Goal: Check status: Check status

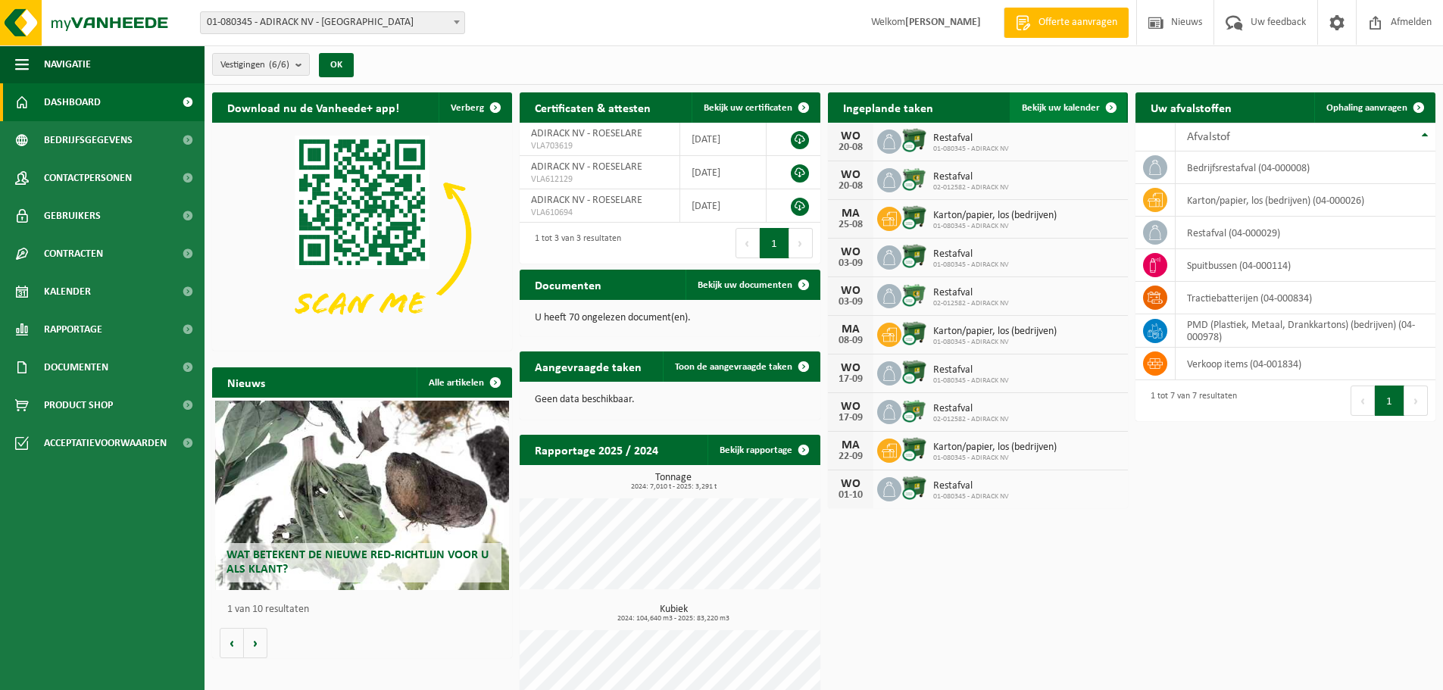
click at [1083, 106] on span "Bekijk uw kalender" at bounding box center [1061, 108] width 78 height 10
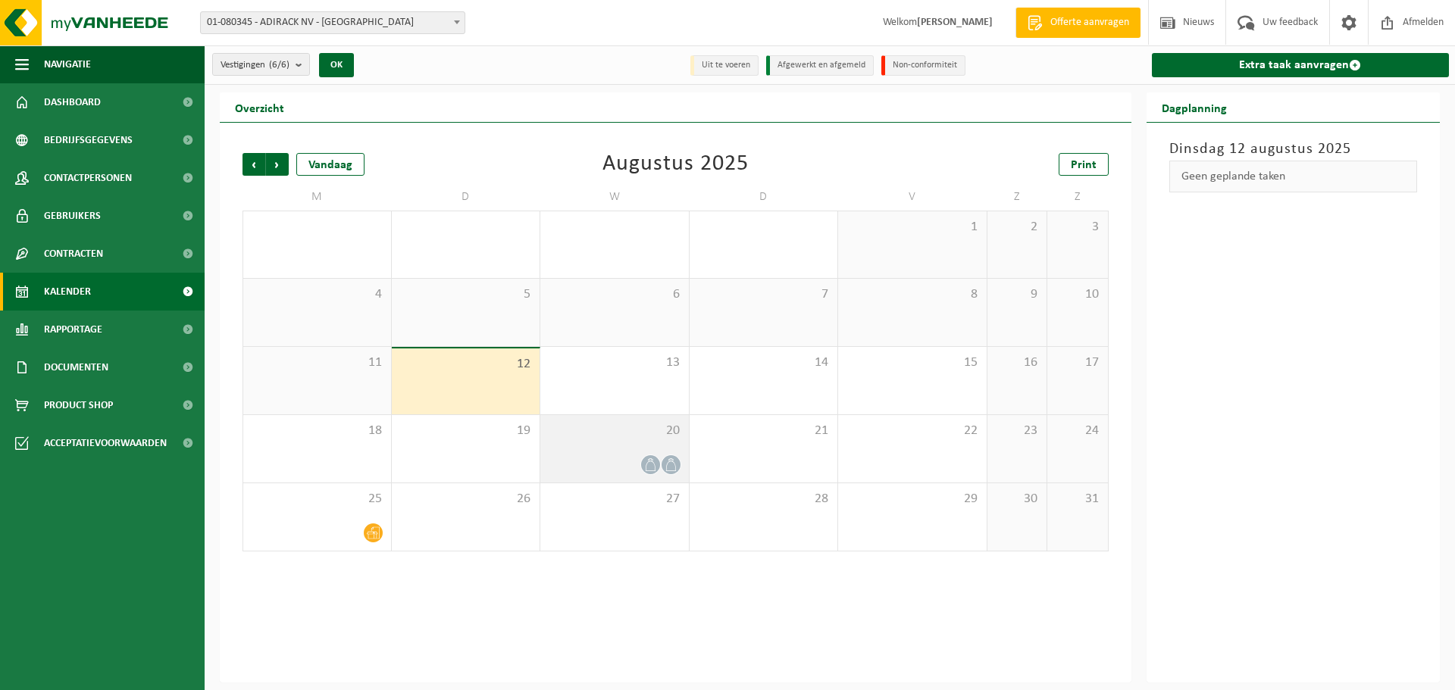
click at [614, 464] on div at bounding box center [614, 465] width 133 height 20
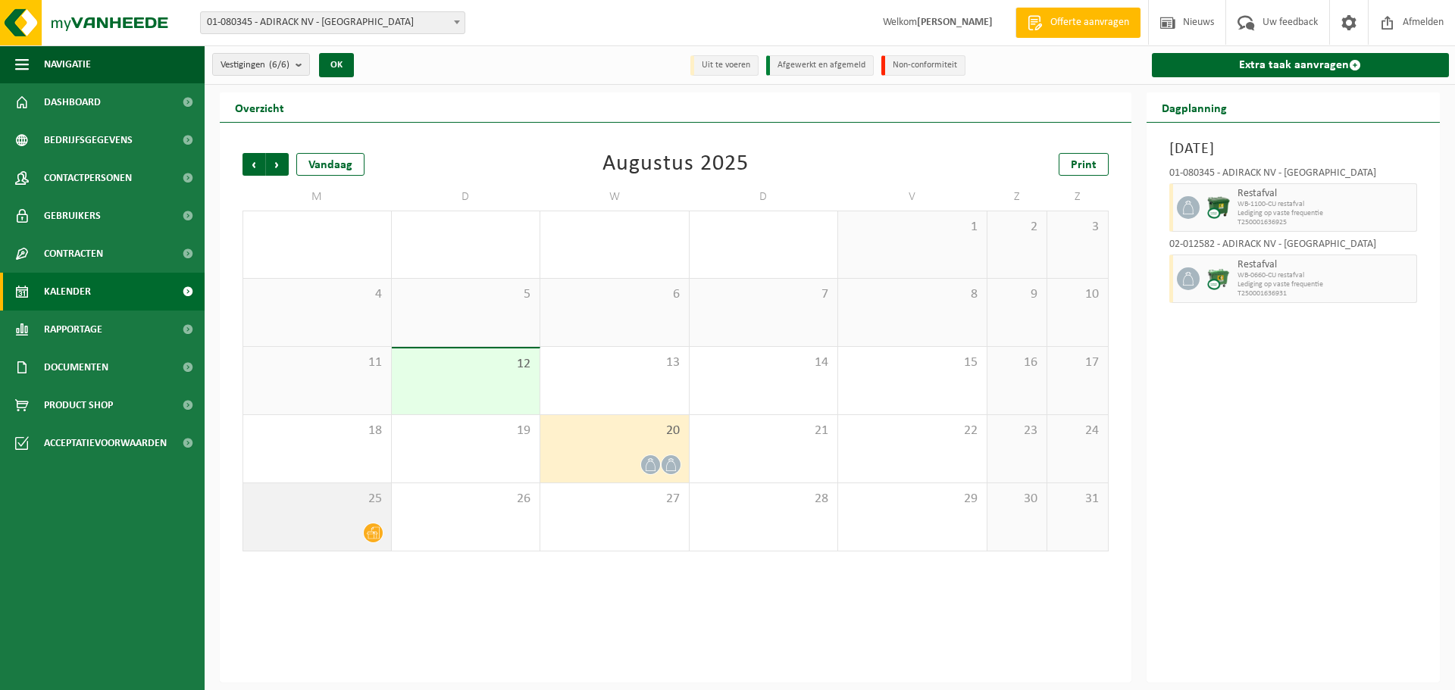
click at [361, 530] on div at bounding box center [317, 533] width 133 height 20
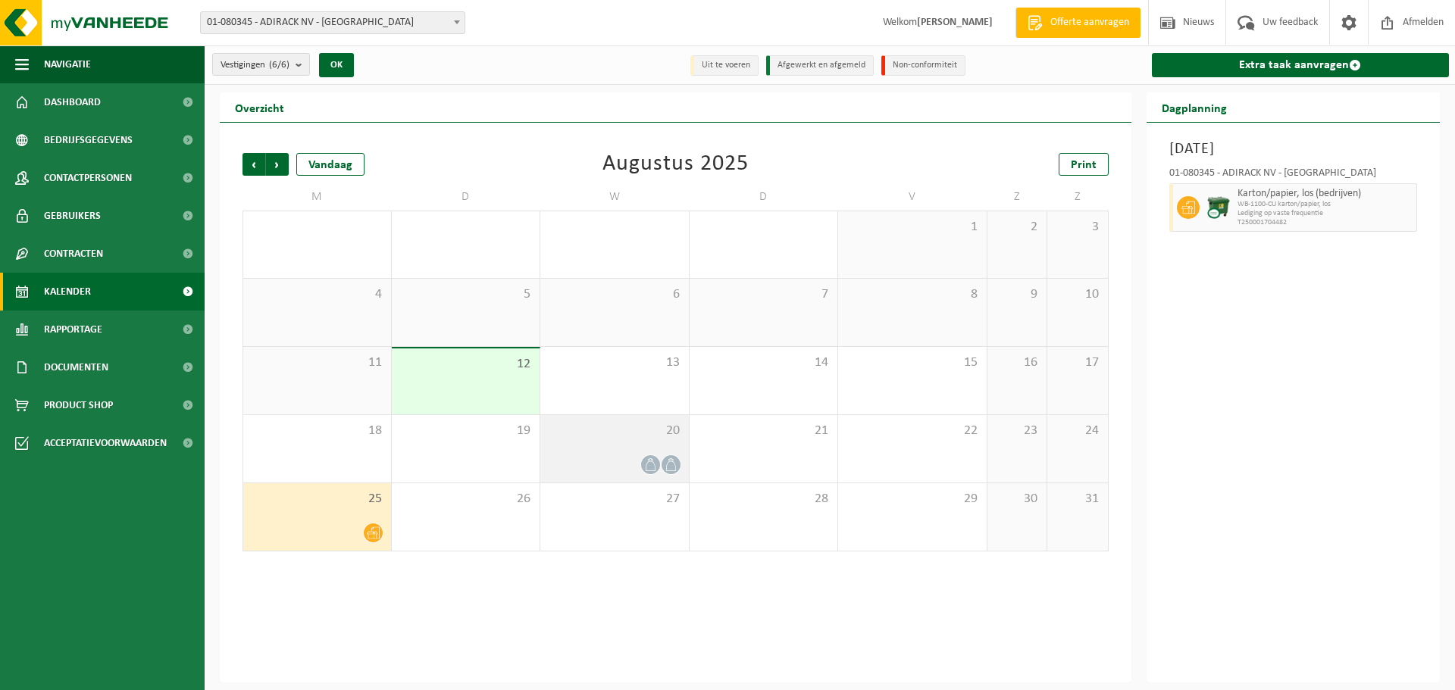
click at [637, 445] on div "20" at bounding box center [614, 448] width 149 height 67
